Goal: Information Seeking & Learning: Learn about a topic

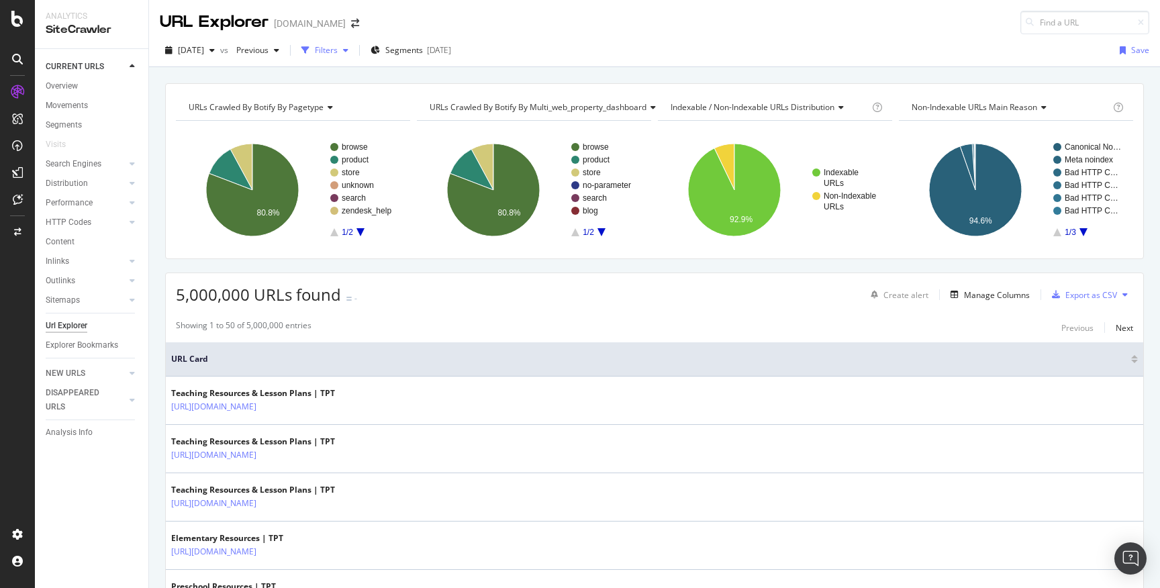
click at [354, 56] on div "Filters" at bounding box center [325, 50] width 58 height 20
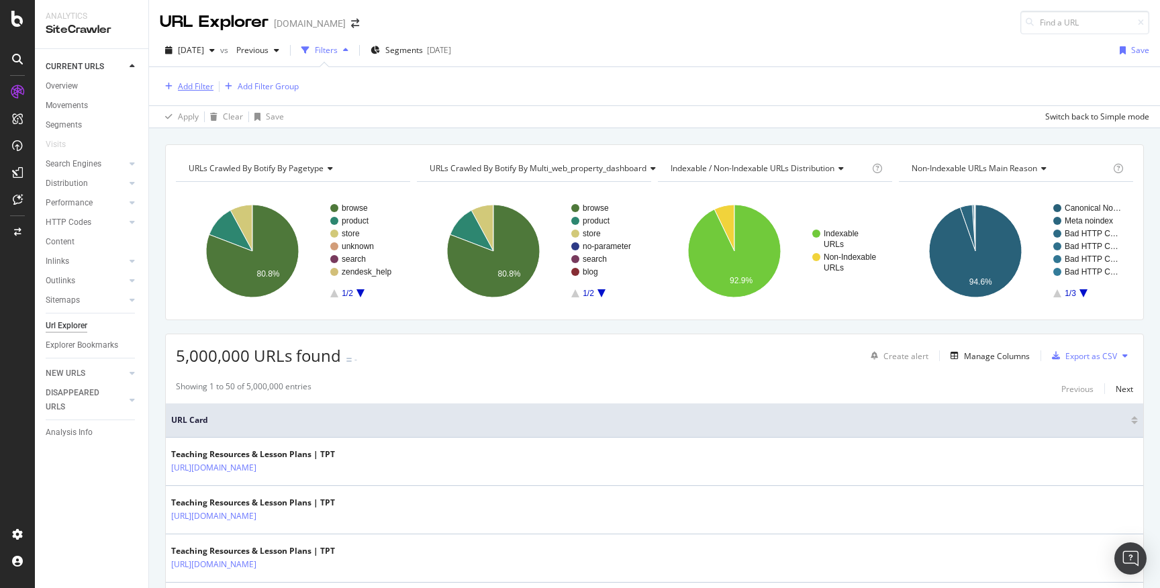
click at [193, 84] on div "Add Filter" at bounding box center [196, 86] width 36 height 11
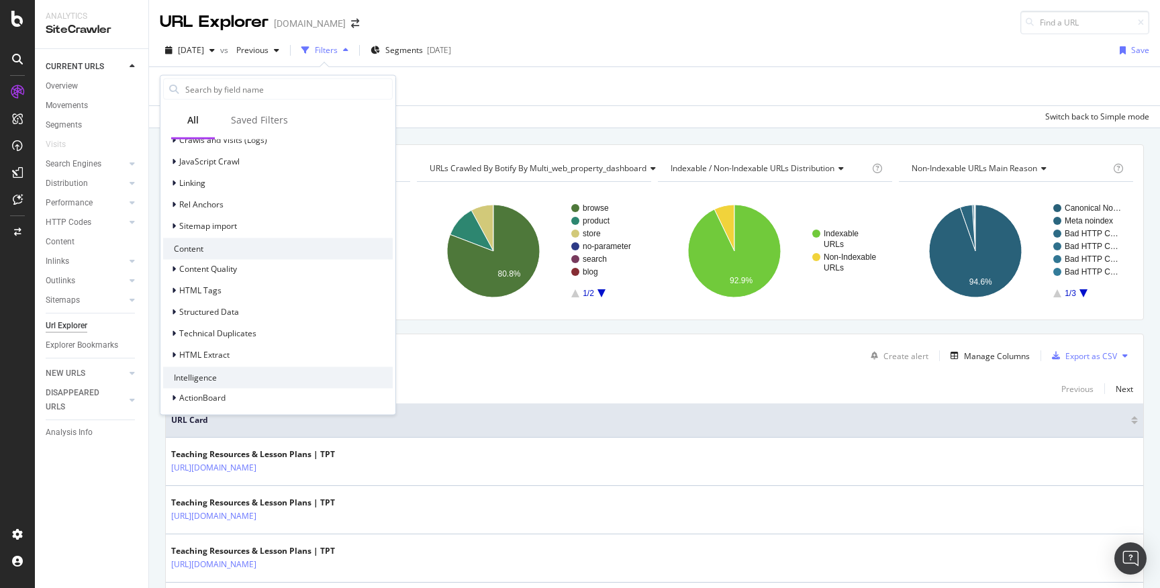
scroll to position [464, 0]
click at [244, 154] on div "JavaScript Crawl" at bounding box center [278, 158] width 230 height 19
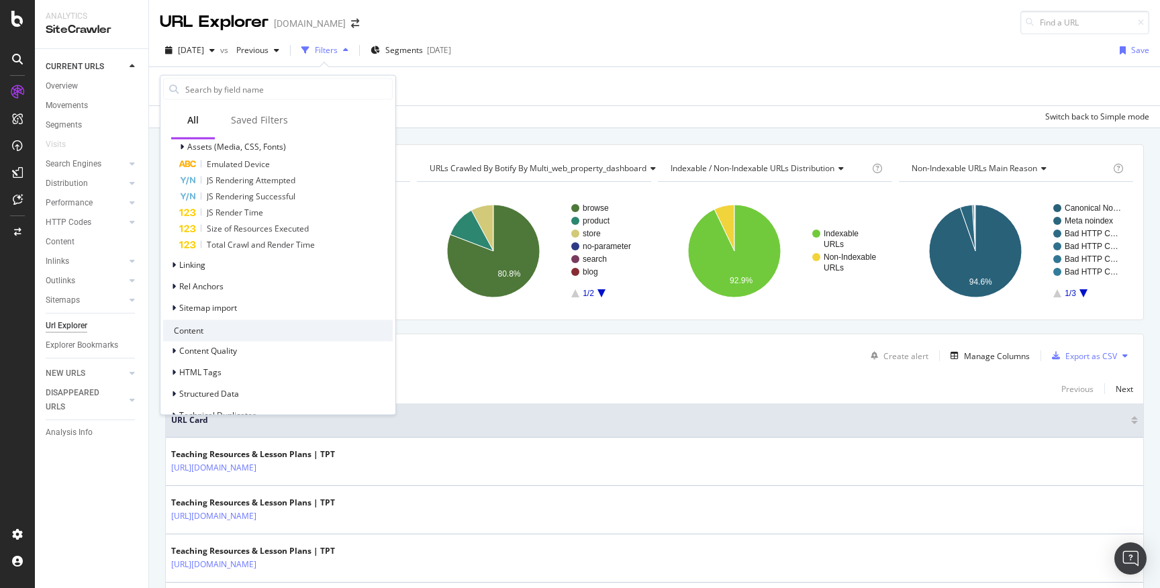
scroll to position [562, 0]
click at [251, 270] on div "Linking" at bounding box center [278, 262] width 230 height 19
click at [308, 273] on div "Outlinks to Internal URLs (Full Link Graph)" at bounding box center [278, 281] width 230 height 19
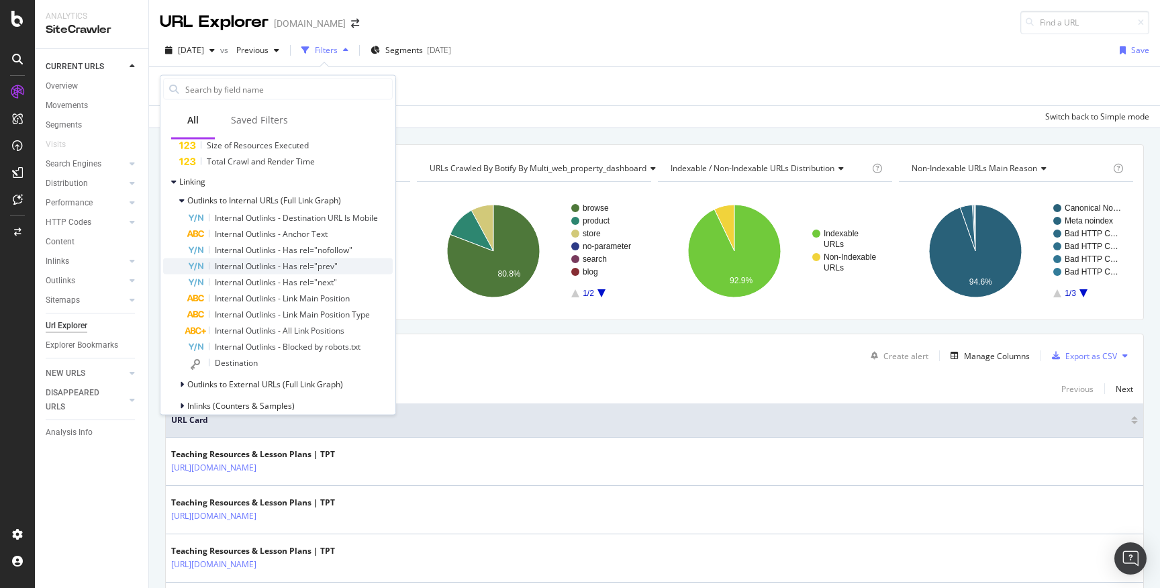
scroll to position [599, 0]
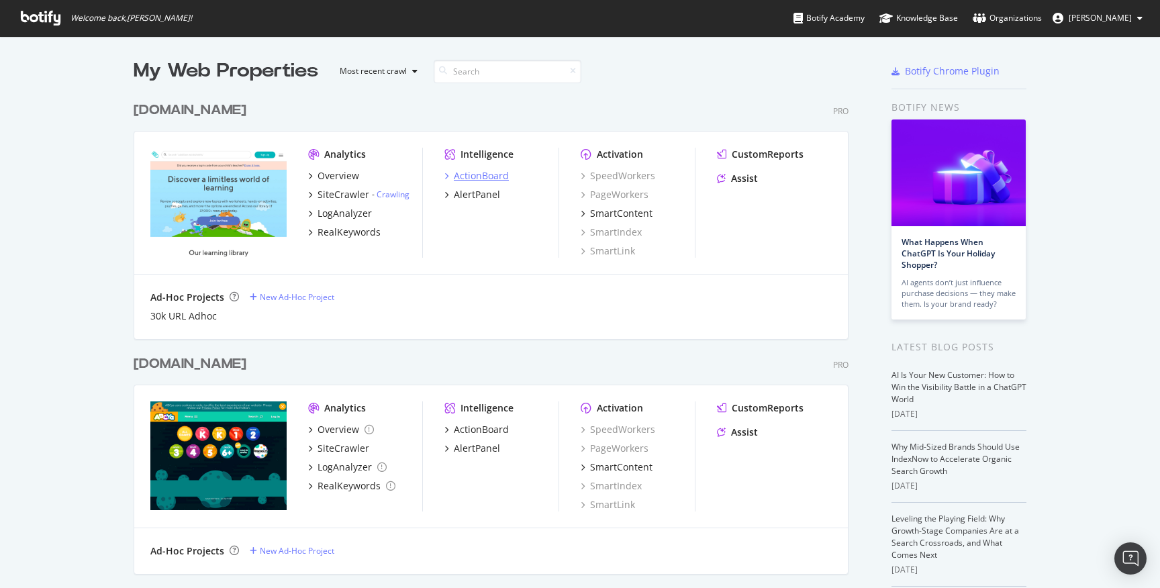
click at [481, 175] on div "ActionBoard" at bounding box center [481, 175] width 55 height 13
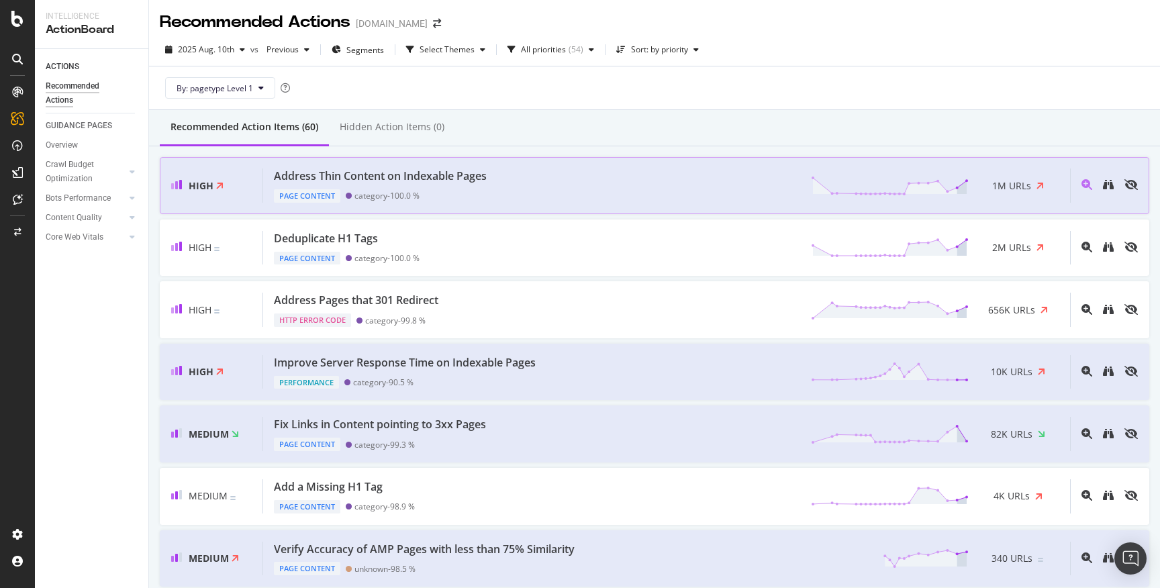
click at [517, 194] on div "Address Thin Content on Indexable Pages Page Content category - 100.0 % 1M URLs" at bounding box center [666, 185] width 807 height 34
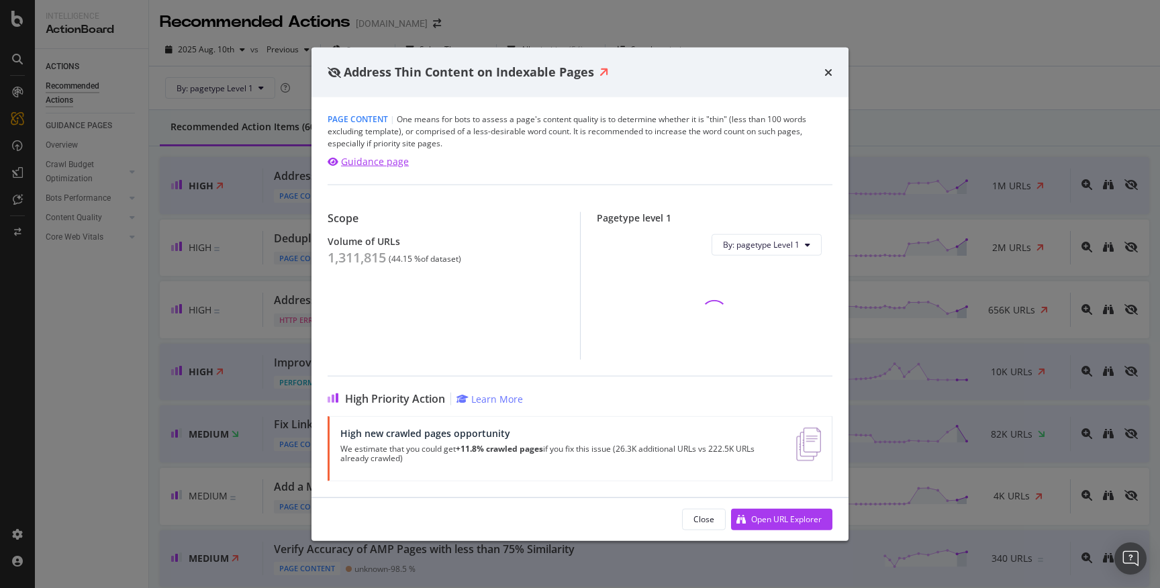
click at [366, 163] on div "Guidance page" at bounding box center [375, 160] width 68 height 13
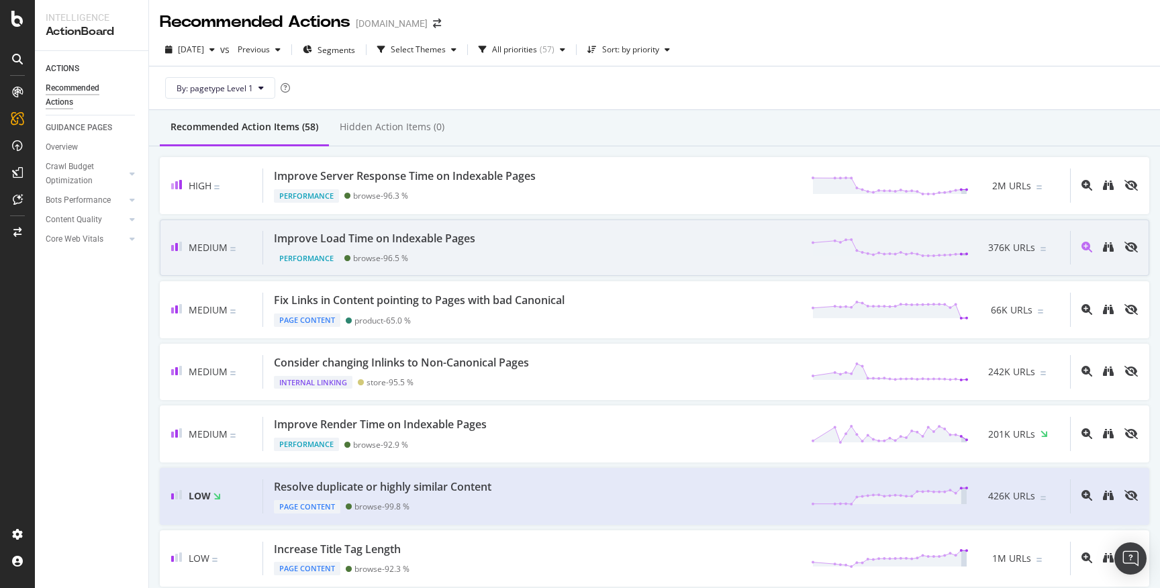
click at [618, 256] on div "Improve Load Time on Indexable Pages Performance browse - 96.5 % 376K URLs" at bounding box center [666, 248] width 807 height 34
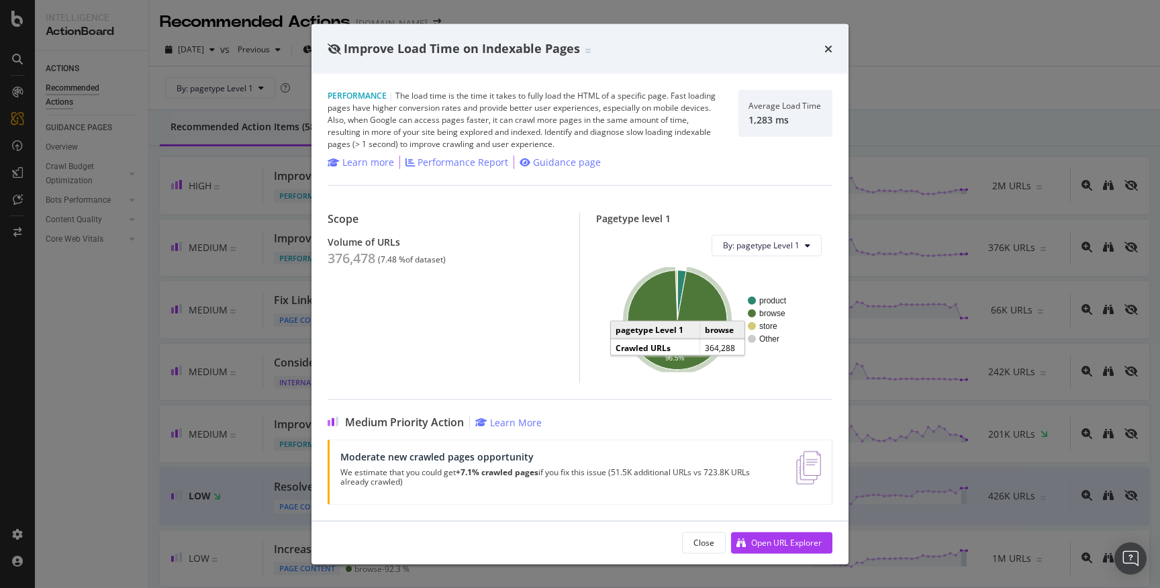
click at [648, 299] on icon "A chart." at bounding box center [677, 319] width 99 height 99
click at [828, 55] on div "times" at bounding box center [828, 48] width 8 height 17
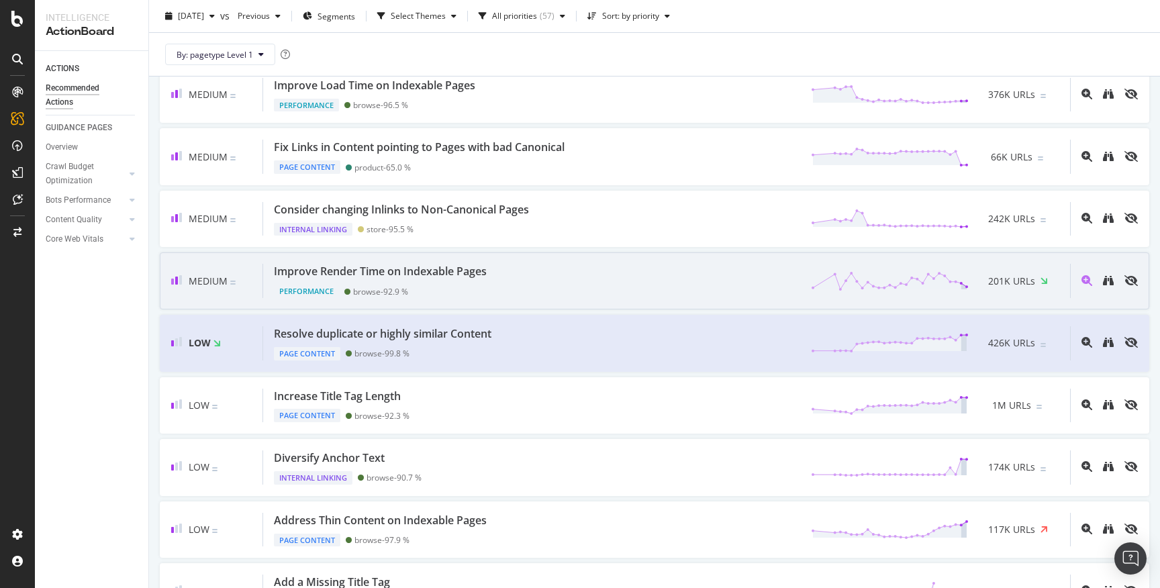
scroll to position [154, 0]
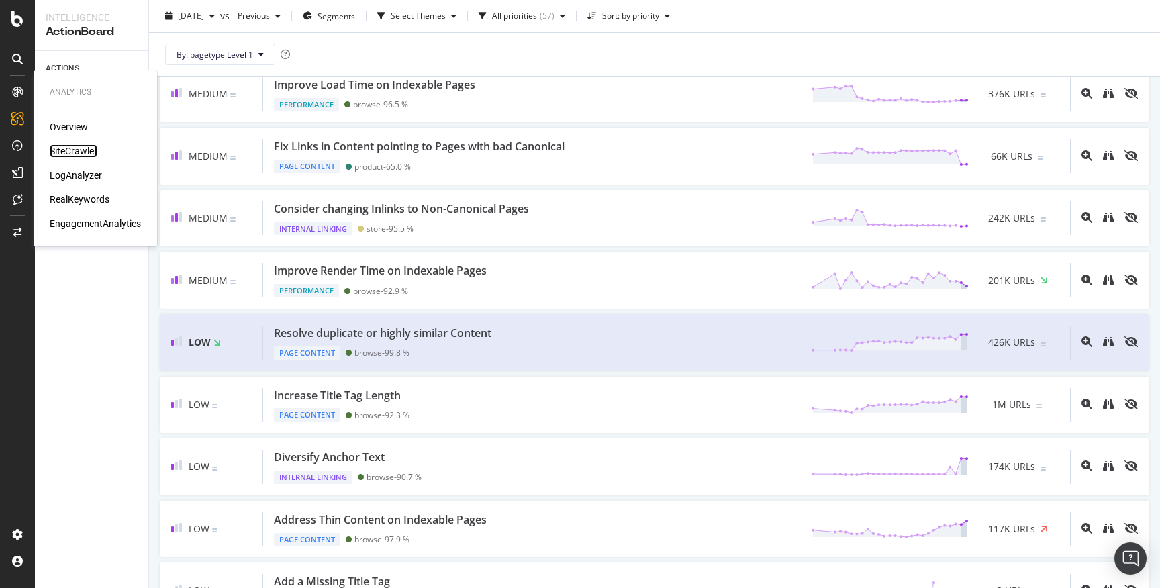
click at [75, 153] on div "SiteCrawler" at bounding box center [74, 150] width 48 height 13
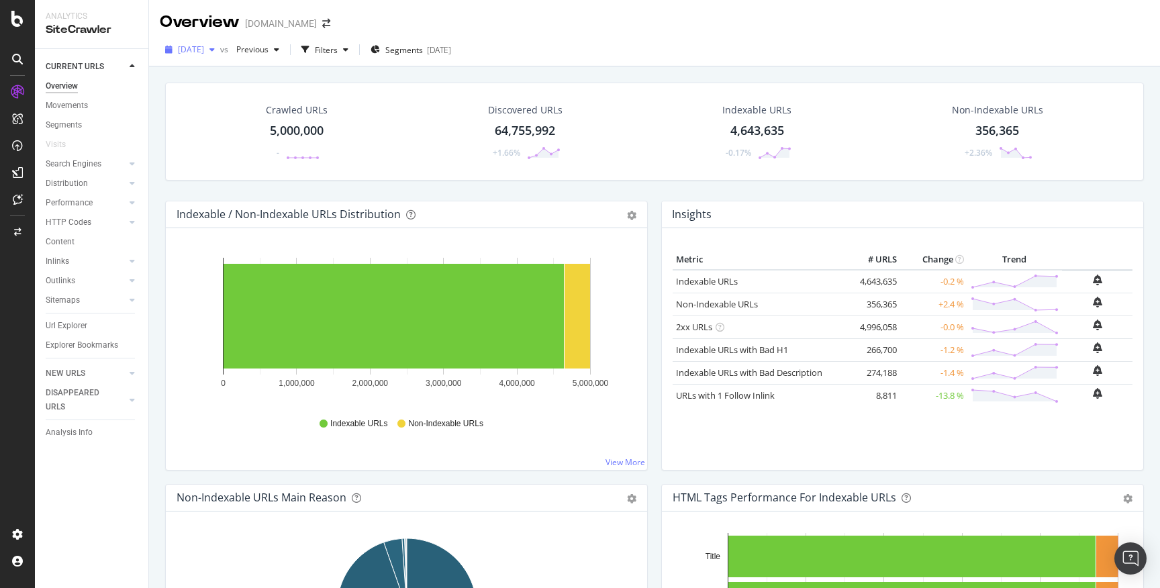
click at [215, 50] on icon "button" at bounding box center [211, 50] width 5 height 8
click at [268, 49] on span "Previous" at bounding box center [250, 49] width 38 height 11
click at [16, 27] on icon at bounding box center [17, 19] width 12 height 16
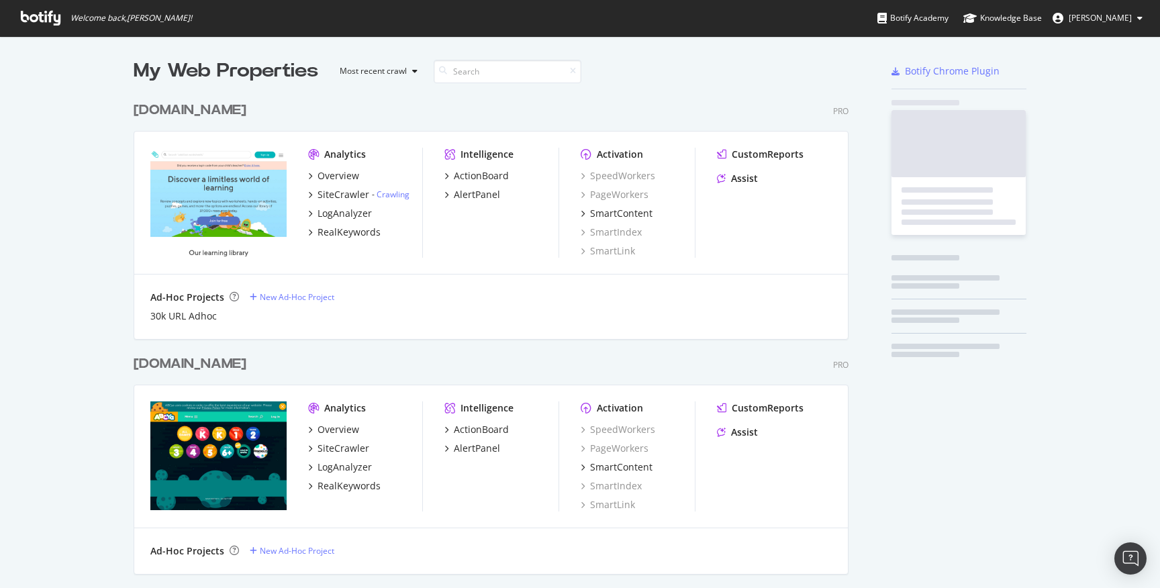
scroll to position [587, 1160]
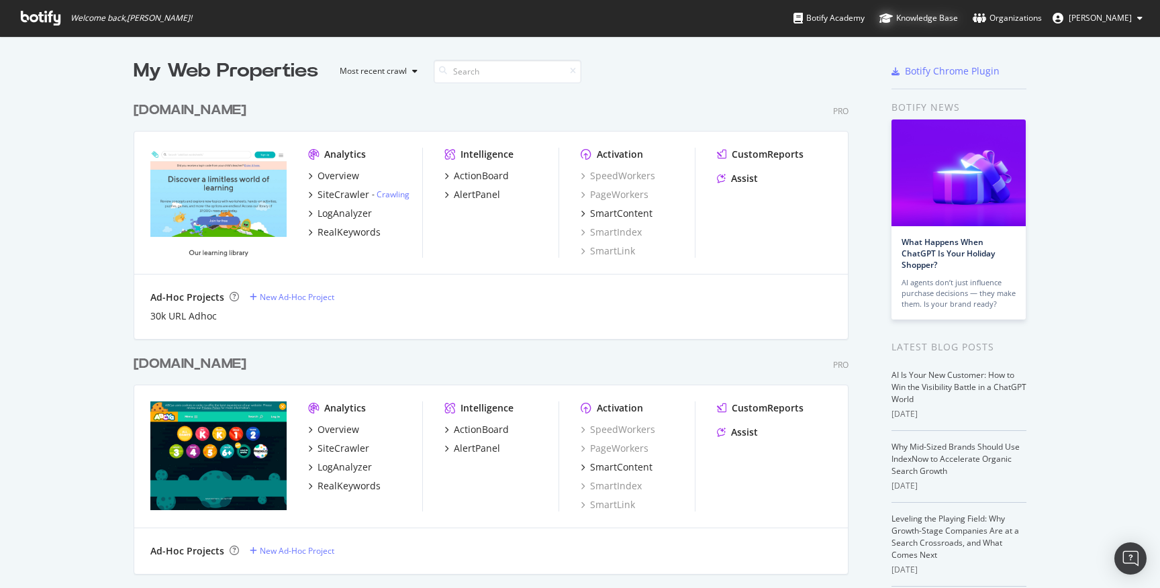
click at [916, 17] on div "Knowledge Base" at bounding box center [918, 17] width 79 height 13
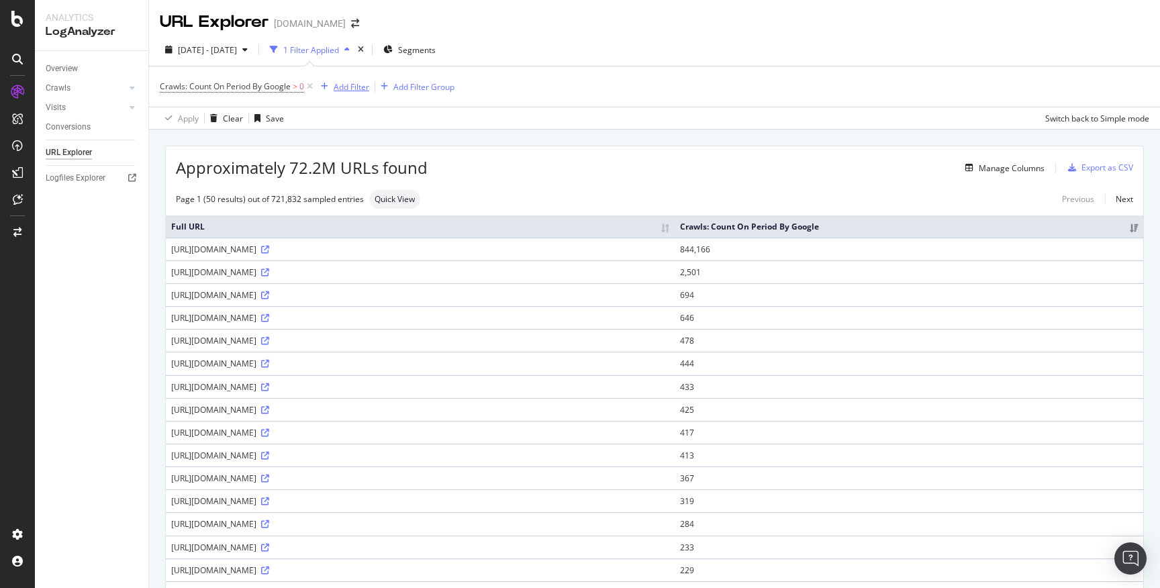
click at [363, 85] on div "Add Filter" at bounding box center [352, 86] width 36 height 11
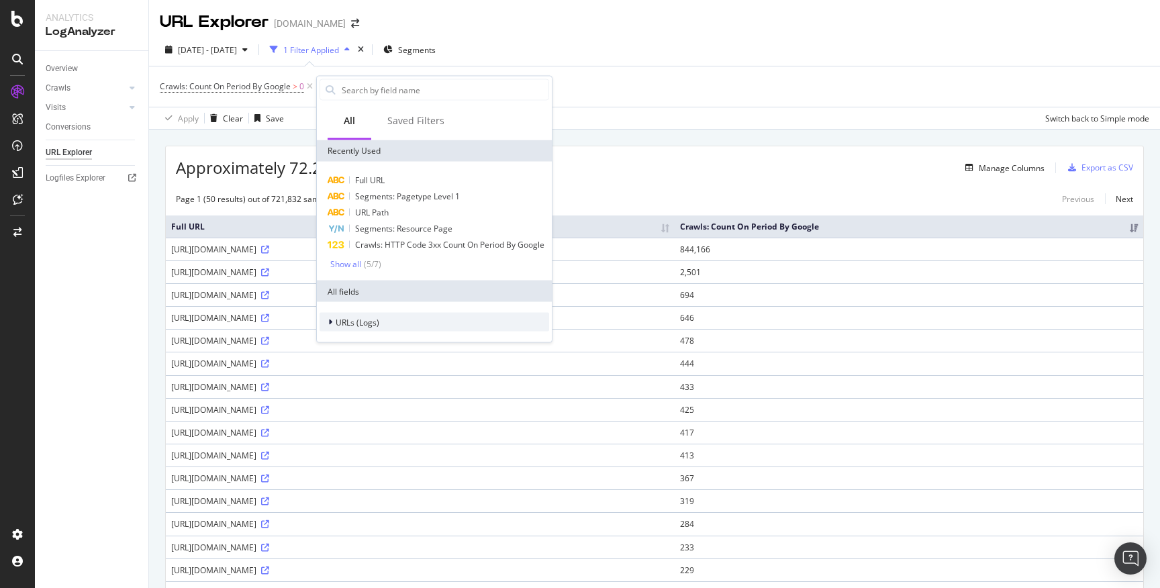
click at [336, 332] on div "URLs (Logs)" at bounding box center [434, 322] width 230 height 19
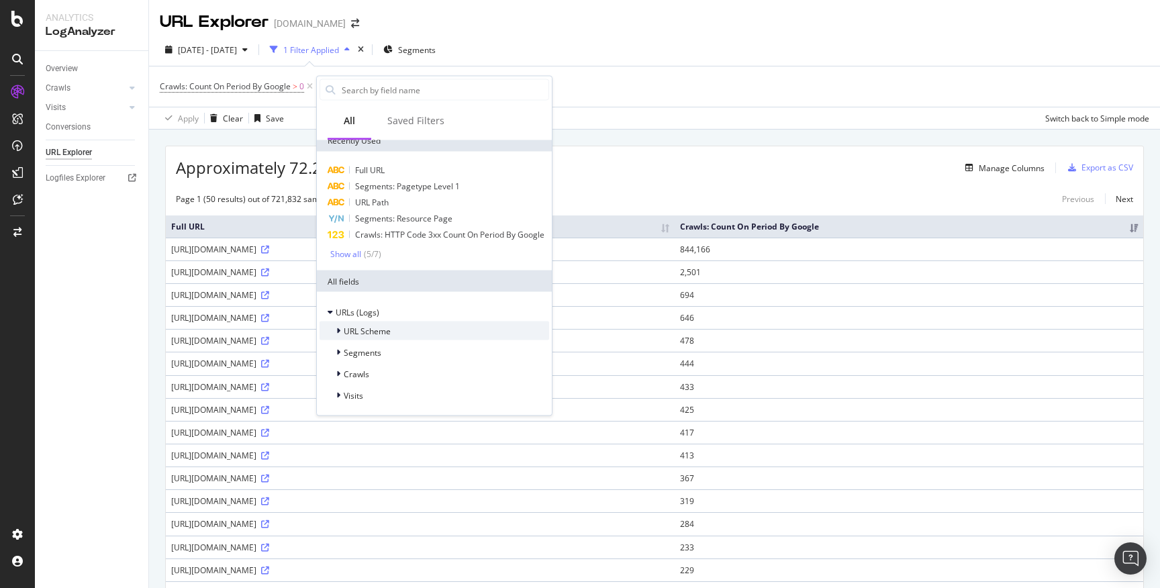
click at [405, 326] on div "URL Scheme" at bounding box center [434, 331] width 230 height 19
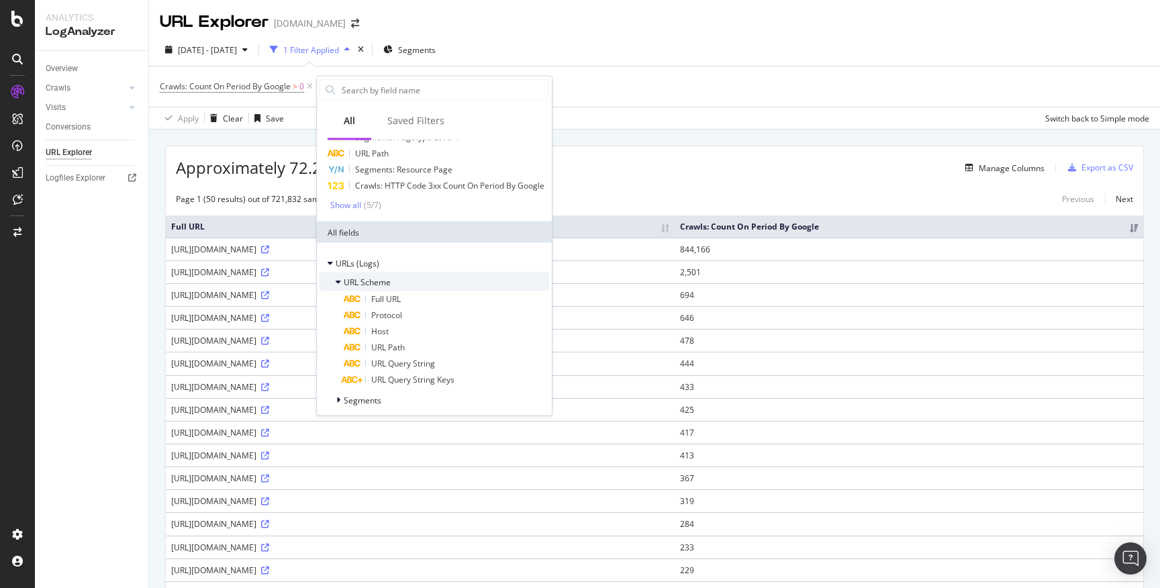
scroll to position [107, 0]
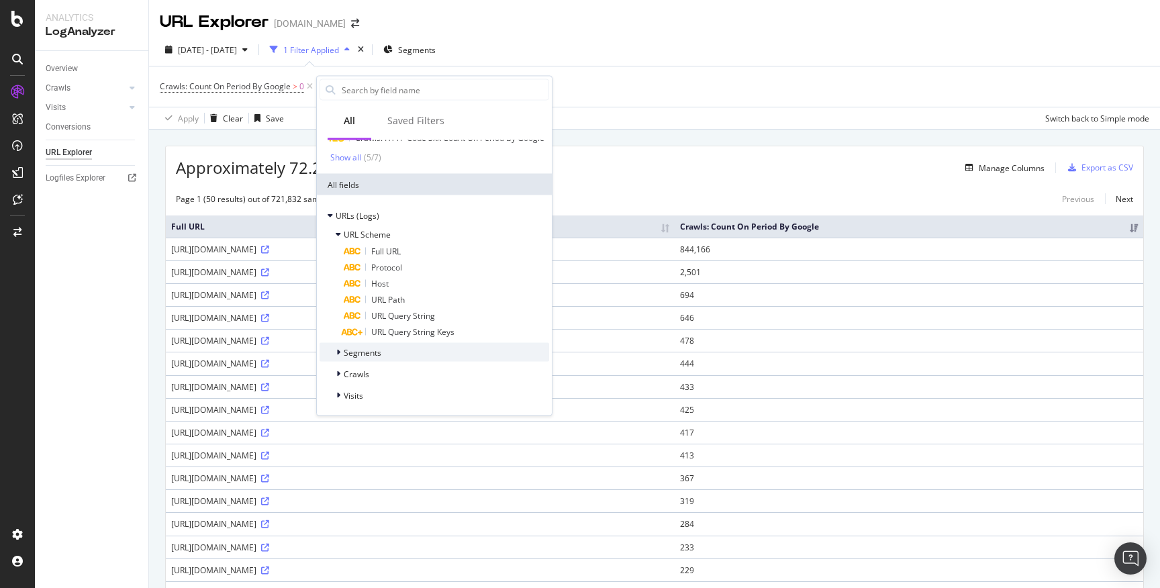
click at [356, 350] on span "Segments" at bounding box center [363, 351] width 38 height 11
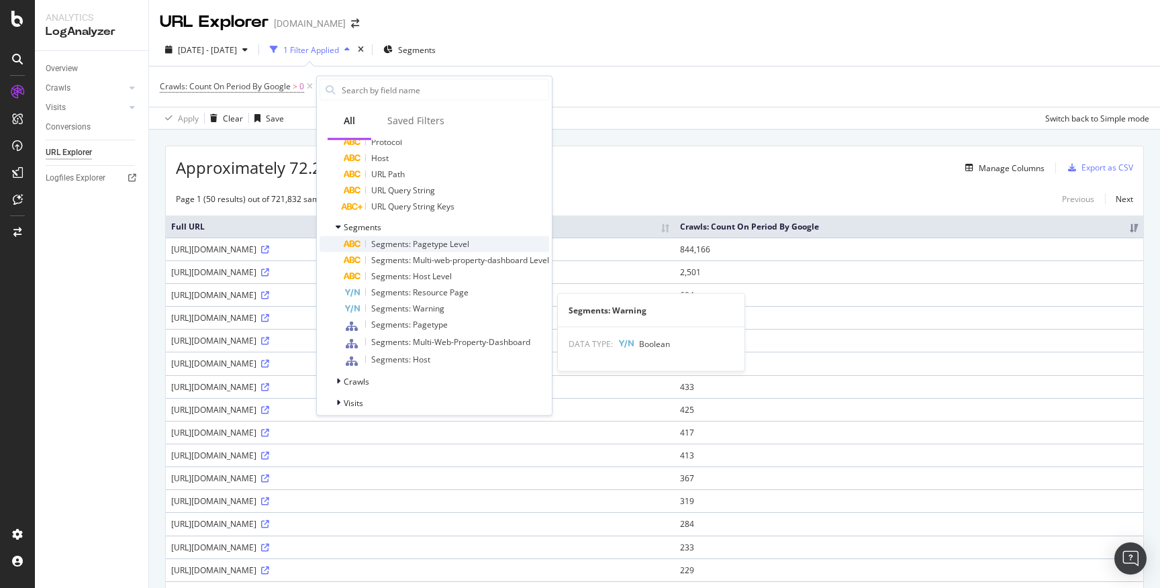
scroll to position [240, 0]
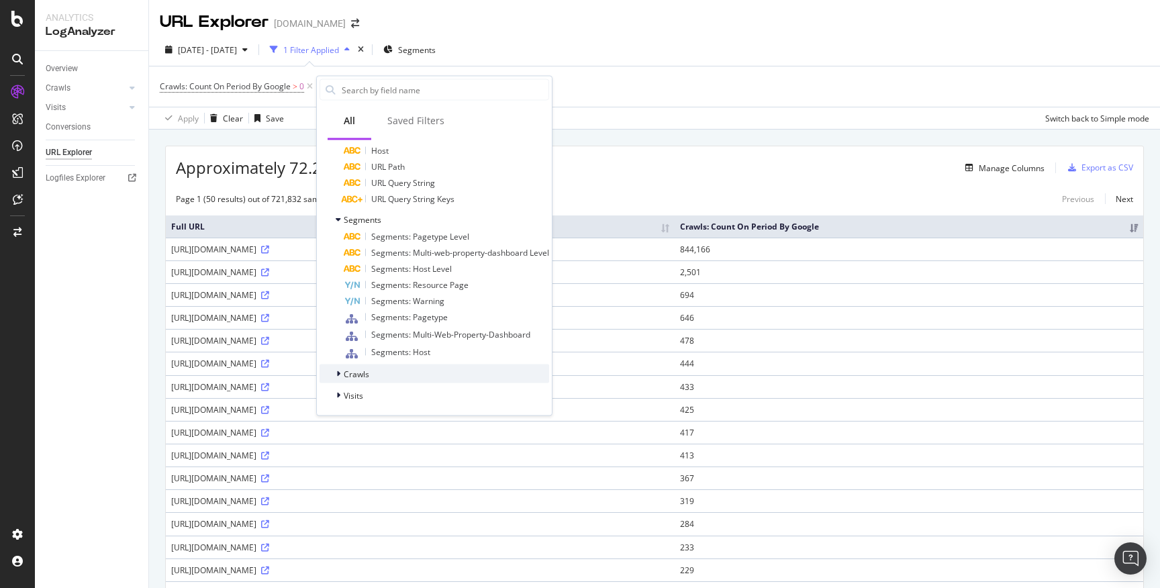
click at [398, 369] on div "Crawls" at bounding box center [434, 373] width 230 height 19
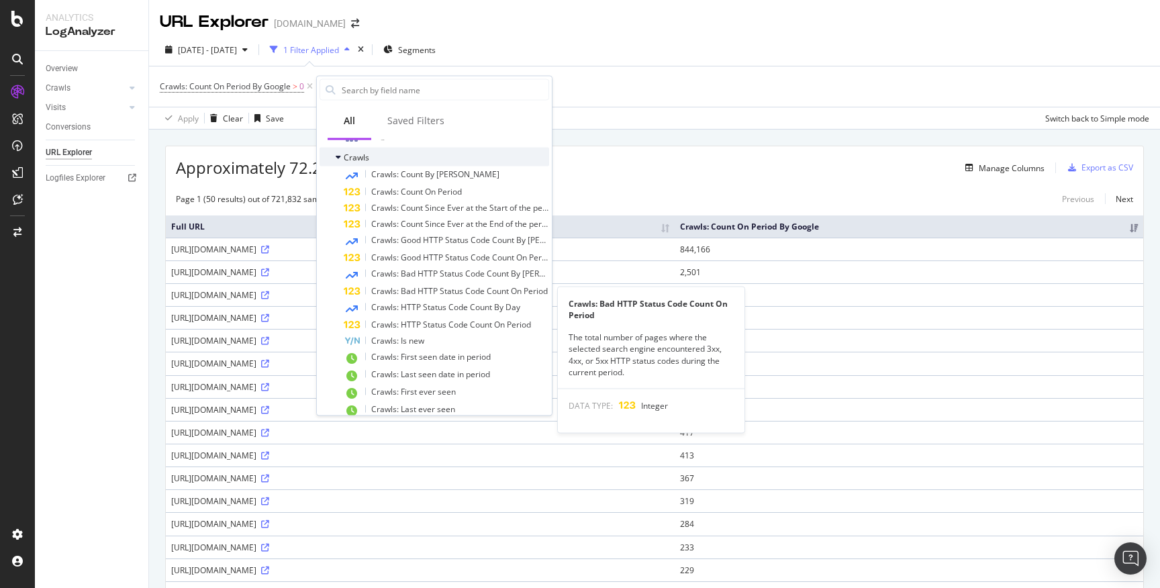
scroll to position [460, 0]
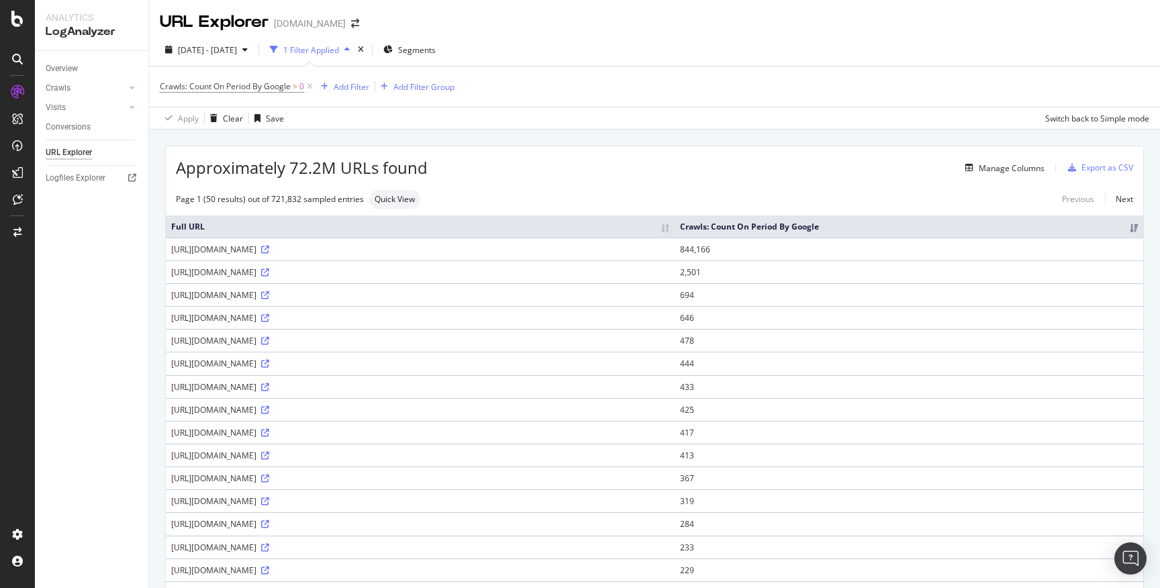
drag, startPoint x: 989, startPoint y: 251, endPoint x: 922, endPoint y: 254, distance: 67.2
click at [922, 254] on tr "https://static1.teacherspayteachers.com/tpt-frontend/releases/production/curren…" at bounding box center [654, 249] width 977 height 23
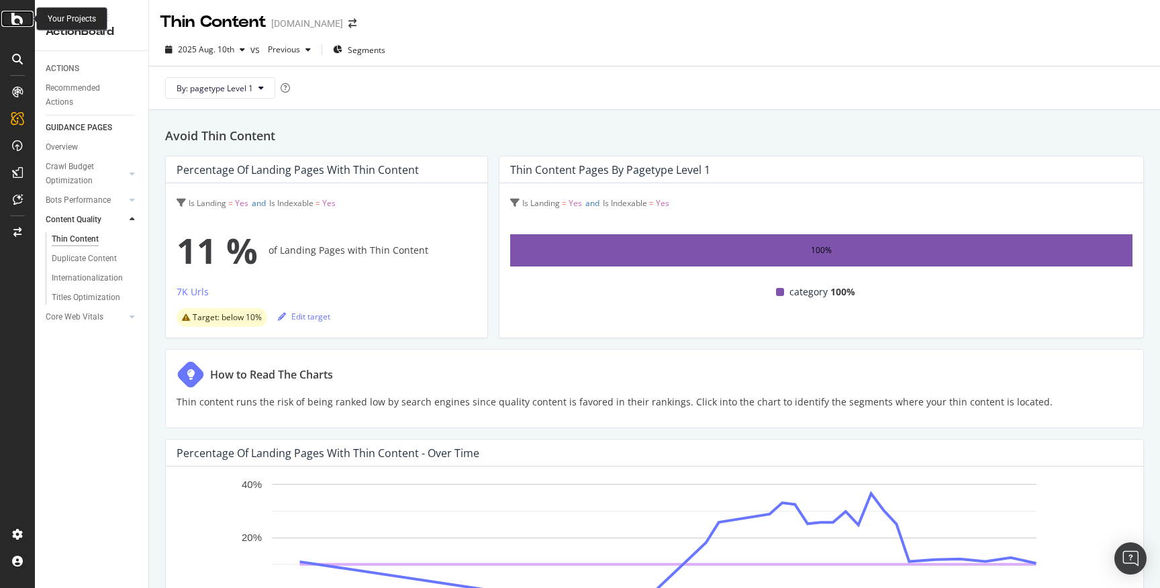
click at [17, 19] on icon at bounding box center [17, 19] width 12 height 16
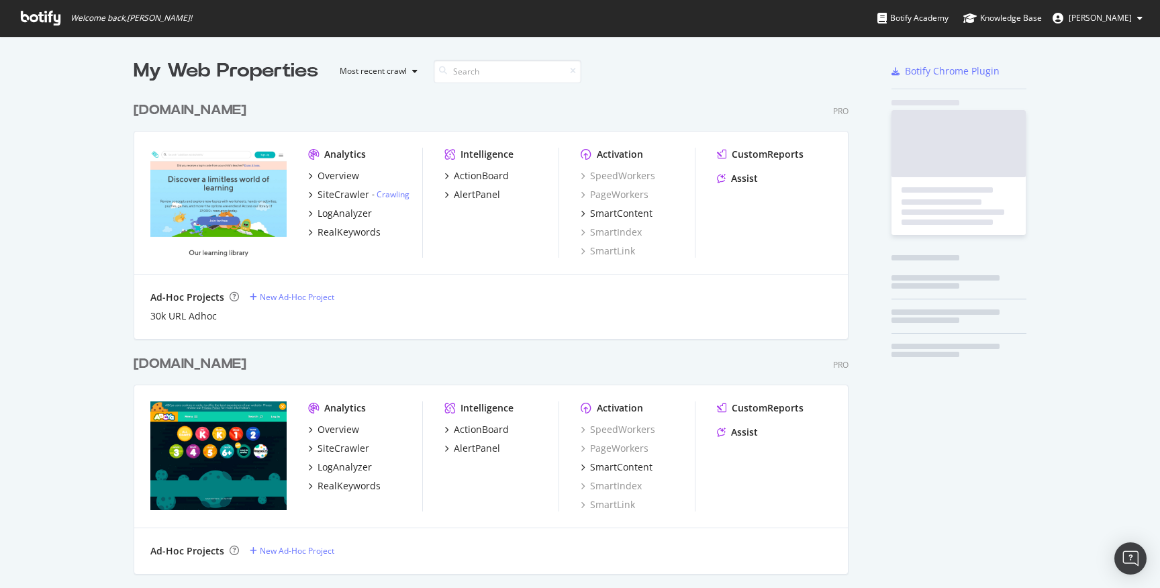
scroll to position [587, 1160]
